Goal: Information Seeking & Learning: Learn about a topic

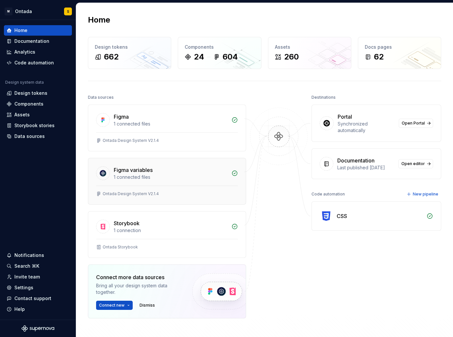
click at [172, 185] on div "Figma variables 1 connected files" at bounding box center [167, 171] width 158 height 27
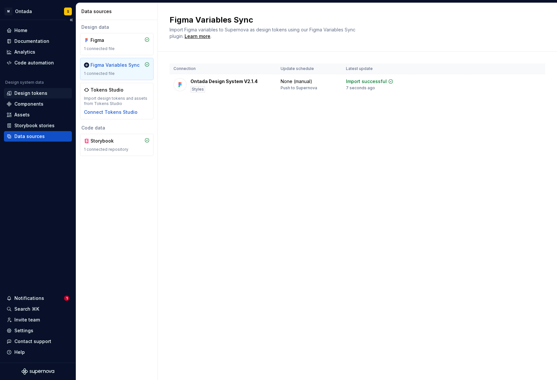
click at [33, 94] on div "Design tokens" at bounding box center [30, 93] width 33 height 7
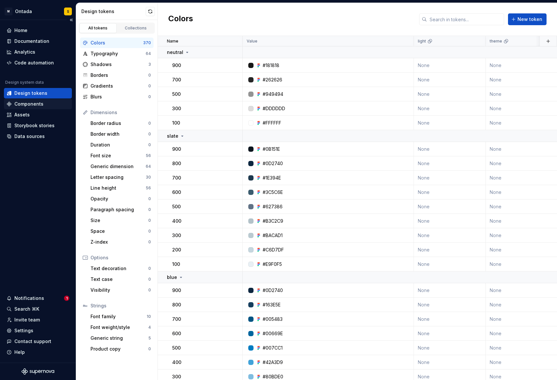
click at [32, 102] on div "Components" at bounding box center [28, 104] width 29 height 7
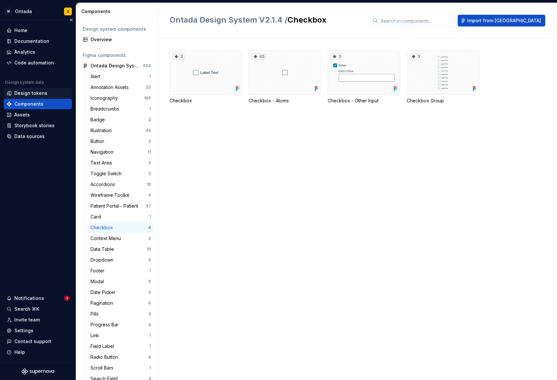
click at [27, 89] on div "Design tokens" at bounding box center [38, 93] width 68 height 10
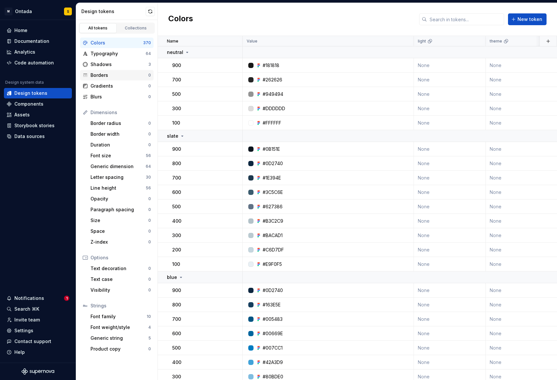
click at [110, 74] on div "Borders" at bounding box center [120, 75] width 58 height 7
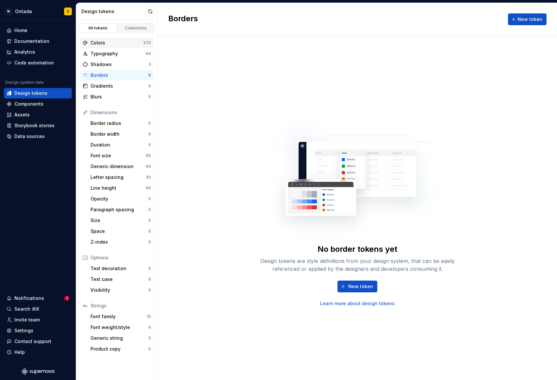
click at [103, 43] on div "Colors" at bounding box center [117, 43] width 53 height 7
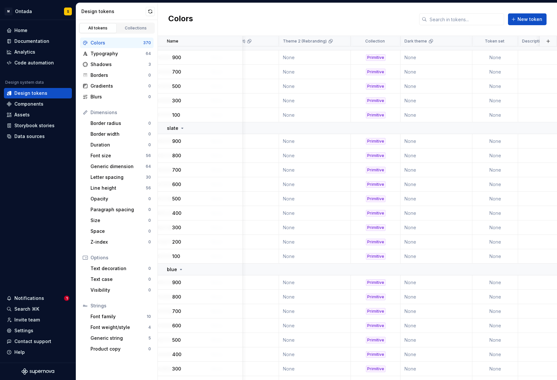
scroll to position [0, 423]
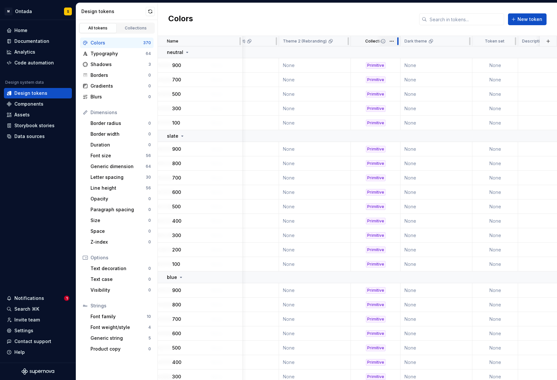
click at [396, 39] on div at bounding box center [397, 41] width 5 height 10
click at [394, 41] on html "M Ontada S Home Documentation Analytics Code automation Design system data Desi…" at bounding box center [278, 190] width 557 height 380
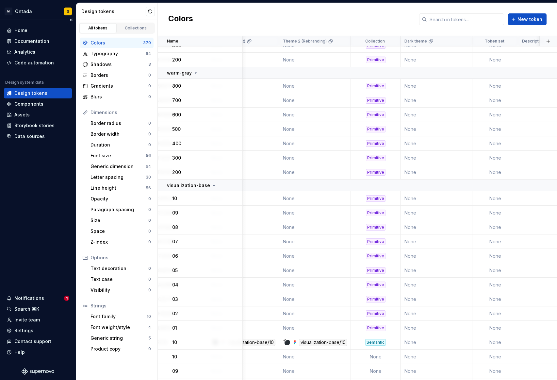
scroll to position [1227, 423]
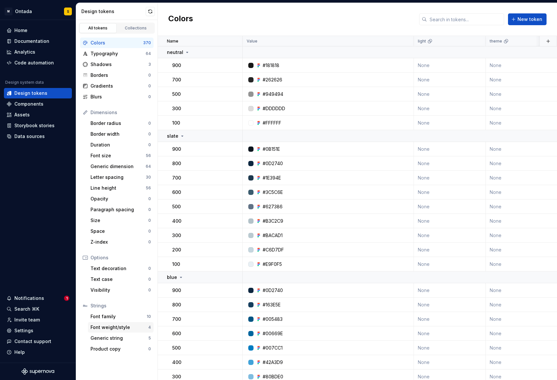
click at [108, 326] on div "Font weight/style" at bounding box center [120, 327] width 58 height 7
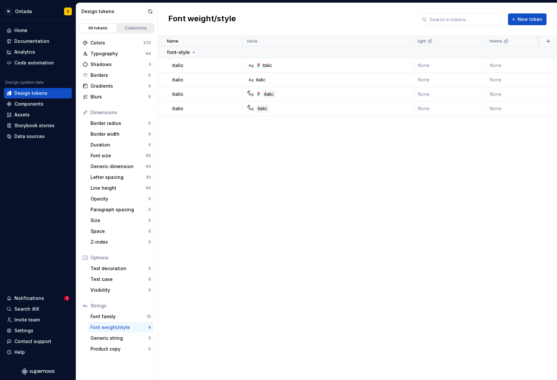
click at [132, 30] on div "Collections" at bounding box center [136, 27] width 33 height 5
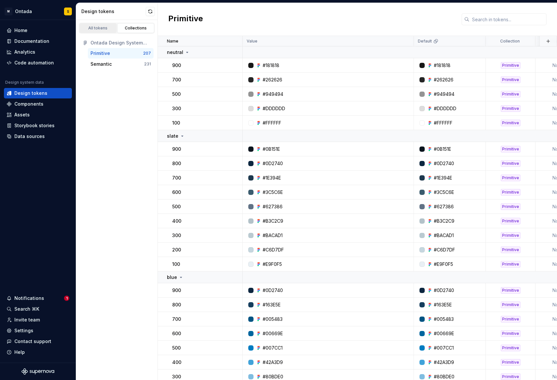
click at [92, 26] on div "All tokens" at bounding box center [98, 27] width 33 height 5
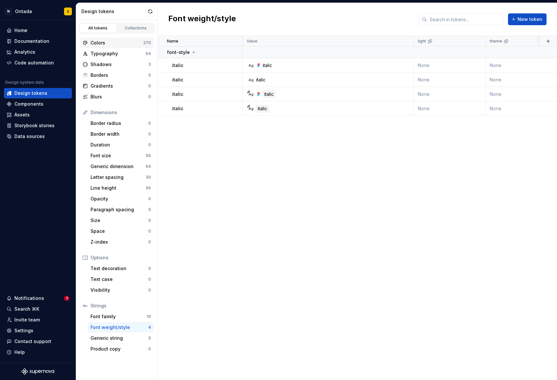
click at [103, 47] on div "Colors 370" at bounding box center [117, 43] width 74 height 10
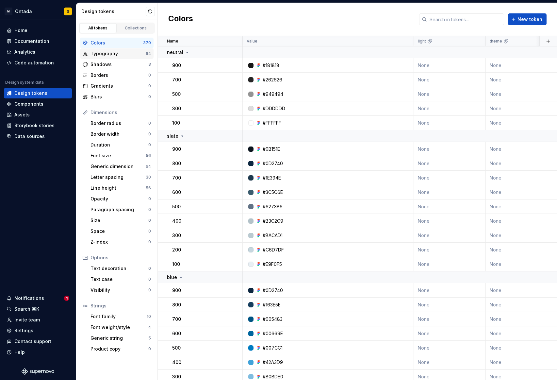
click at [107, 55] on div "Typography" at bounding box center [118, 53] width 55 height 7
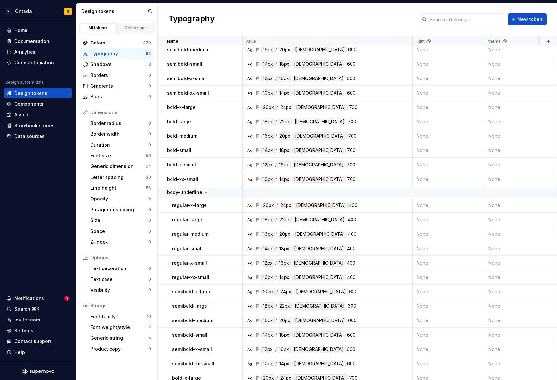
scroll to position [0, 1]
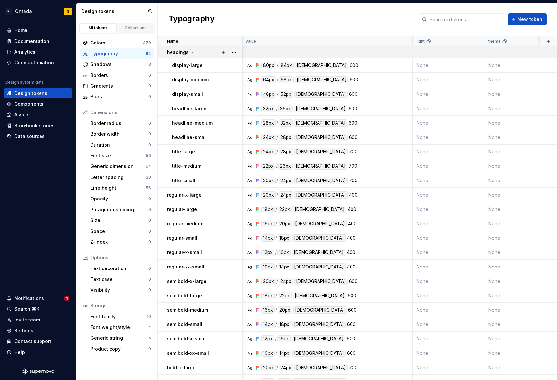
click at [190, 51] on icon at bounding box center [192, 52] width 5 height 5
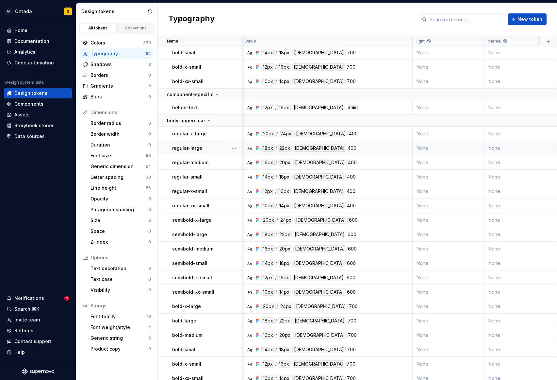
scroll to position [505, 1]
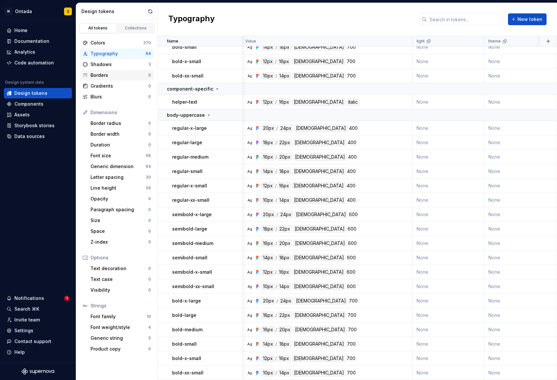
click at [108, 79] on div "Borders 0" at bounding box center [117, 75] width 74 height 10
